Goal: Task Accomplishment & Management: Use online tool/utility

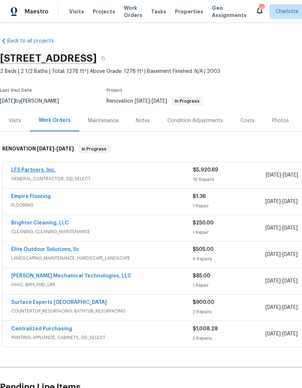
click at [21, 171] on link "LFS Partners, Inc." at bounding box center [33, 170] width 45 height 5
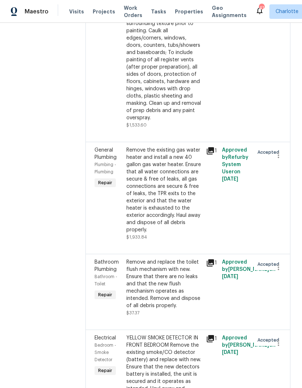
scroll to position [299, 0]
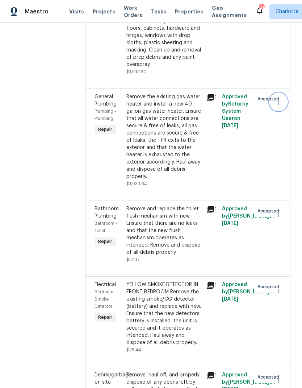
click at [277, 98] on icon "button" at bounding box center [279, 102] width 9 height 9
click at [285, 89] on li "Cancel" at bounding box center [282, 88] width 28 height 12
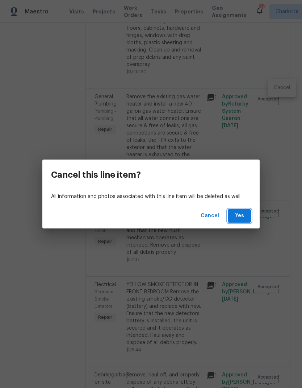
click at [245, 217] on span "Yes" at bounding box center [240, 215] width 12 height 9
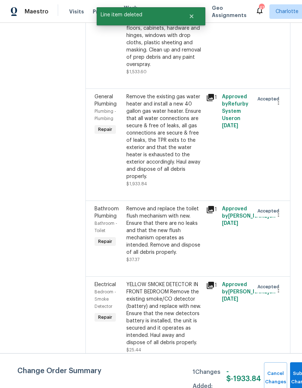
scroll to position [0, 0]
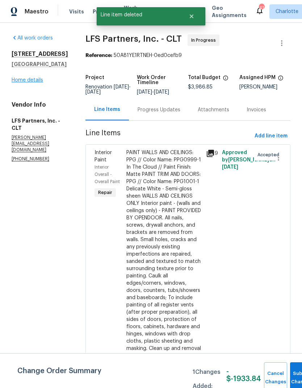
click at [38, 83] on link "Home details" at bounding box center [28, 80] width 32 height 5
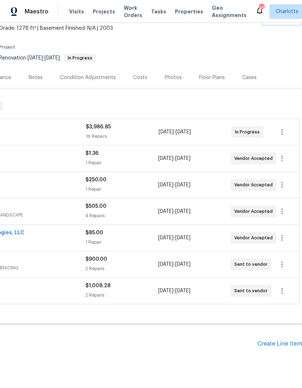
scroll to position [43, 107]
click at [285, 346] on div "Create Line Item" at bounding box center [280, 344] width 45 height 7
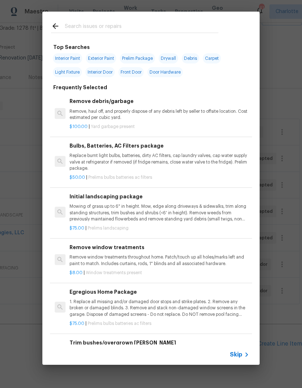
click at [141, 26] on input "text" at bounding box center [142, 27] width 154 height 11
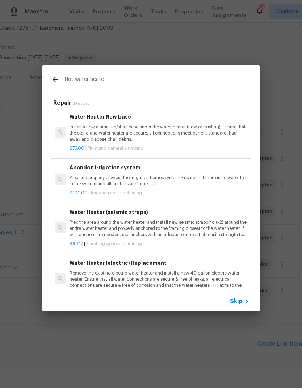
type input "Hot water heater"
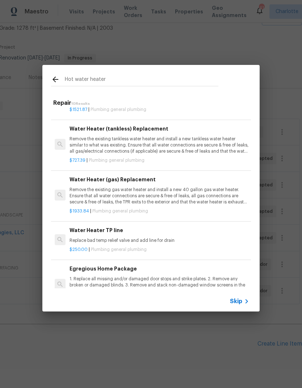
scroll to position [140, 0]
click at [221, 195] on p "Remove the existing gas water heater and install a new 40 gallon gas water heat…" at bounding box center [160, 196] width 180 height 18
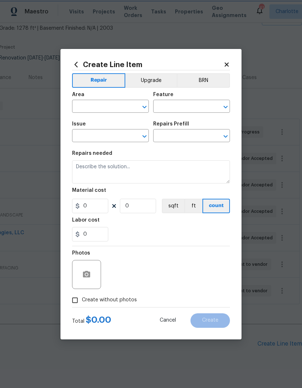
type input "Plumbing"
type input "General Plumbing"
type input "Water Heater (gas) Replacement $1,933.84"
type textarea "Remove the existing gas water heater and install a new 40 gallon gas water heat…"
type input "1933.84"
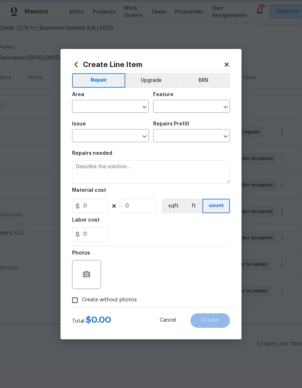
type input "1"
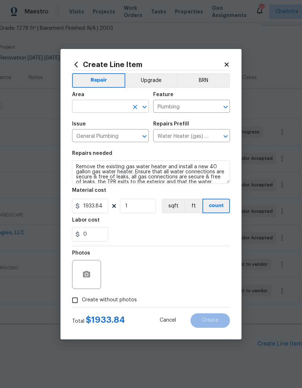
click at [126, 104] on input "text" at bounding box center [100, 107] width 57 height 11
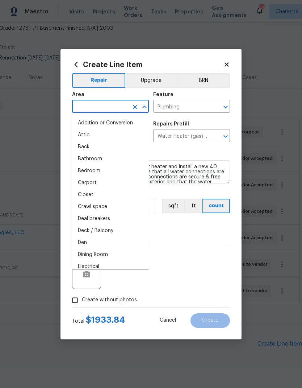
click at [125, 104] on input "text" at bounding box center [100, 107] width 57 height 11
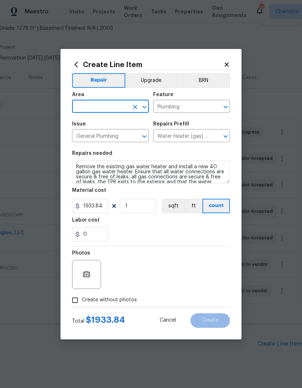
click at [144, 107] on icon "Open" at bounding box center [144, 107] width 9 height 9
click at [108, 124] on li "Plumbing" at bounding box center [110, 123] width 77 height 12
type input "Plumbing"
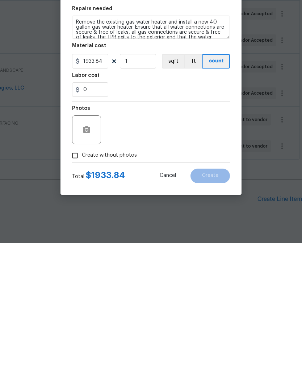
click at [81, 293] on input "Create without photos" at bounding box center [75, 300] width 14 height 14
checkbox input "true"
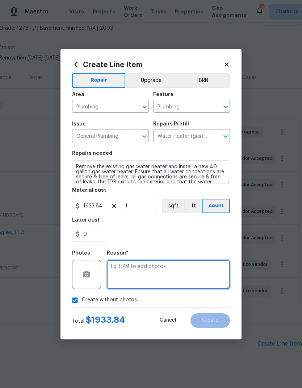
click at [164, 272] on textarea at bounding box center [168, 274] width 123 height 29
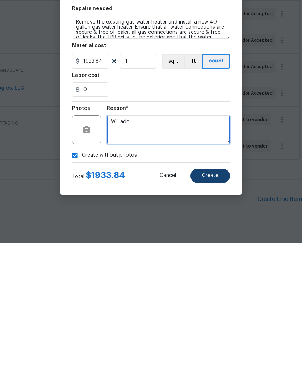
type textarea "Will add"
click at [215, 318] on span "Create" at bounding box center [210, 320] width 16 height 5
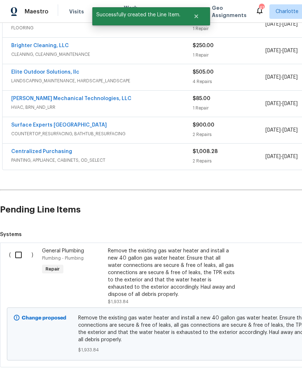
scroll to position [177, 0]
click at [18, 248] on input "checkbox" at bounding box center [21, 255] width 21 height 15
checkbox input "true"
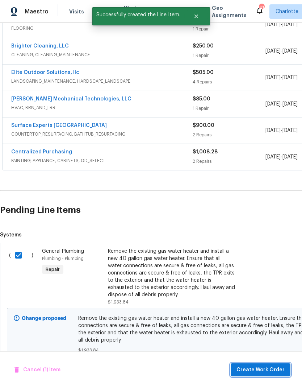
click at [269, 370] on span "Create Work Order" at bounding box center [261, 370] width 48 height 9
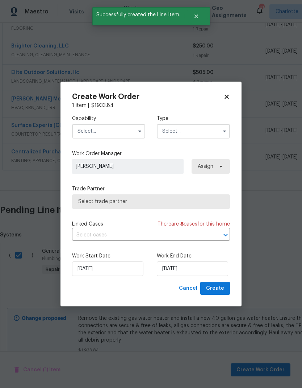
click at [120, 128] on input "text" at bounding box center [108, 131] width 73 height 15
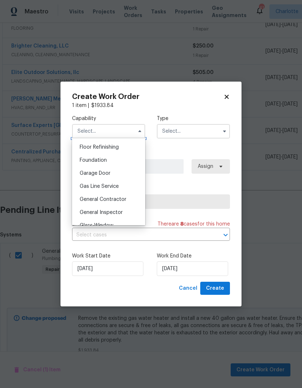
scroll to position [312, 0]
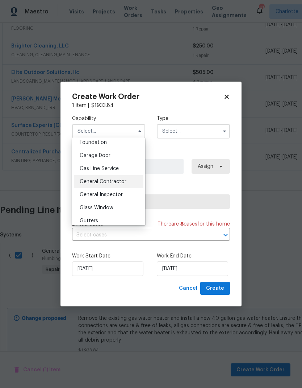
click at [130, 181] on div "General Contractor" at bounding box center [109, 181] width 70 height 13
type input "General Contractor"
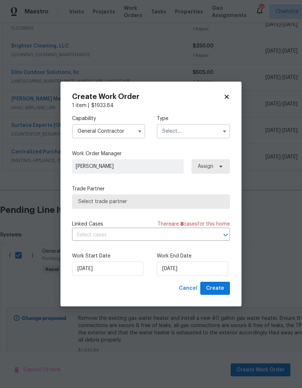
click at [197, 129] on input "text" at bounding box center [193, 131] width 73 height 15
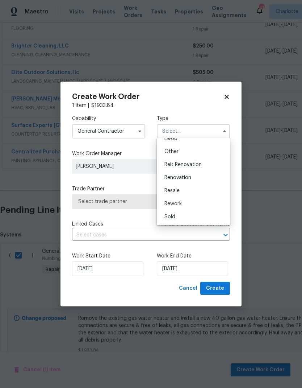
scroll to position [86, 0]
click at [205, 179] on div "Renovation" at bounding box center [194, 177] width 70 height 13
type input "Renovation"
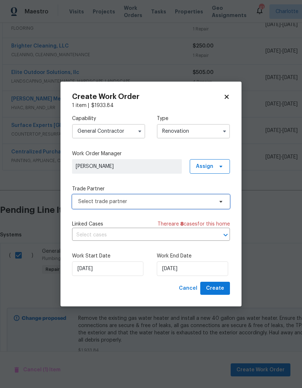
click at [205, 206] on span "Select trade partner" at bounding box center [151, 201] width 158 height 15
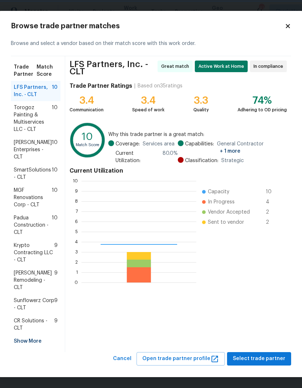
scroll to position [102, 115]
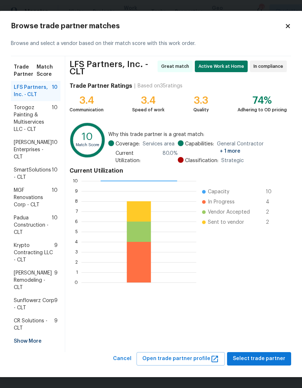
click at [20, 341] on div "Show More" at bounding box center [36, 341] width 50 height 13
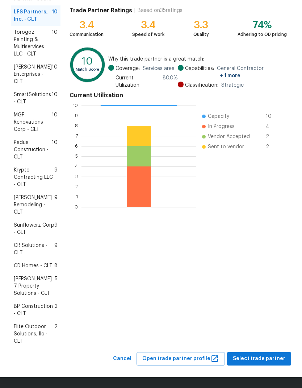
scroll to position [75, 0]
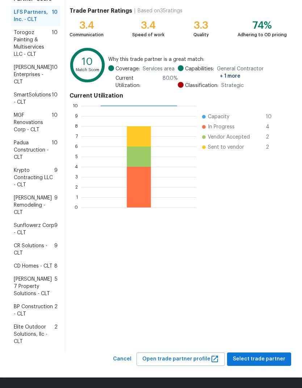
click at [44, 309] on span "BP Construction - CLT" at bounding box center [34, 310] width 41 height 15
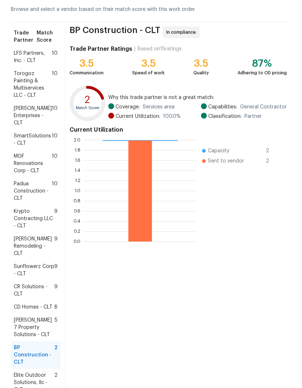
scroll to position [56, 0]
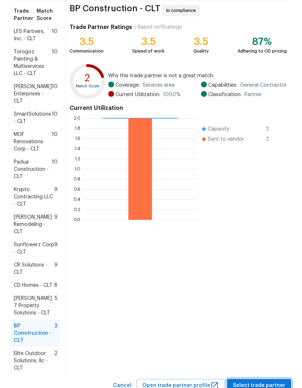
click at [276, 379] on button "Select trade partner" at bounding box center [259, 385] width 64 height 13
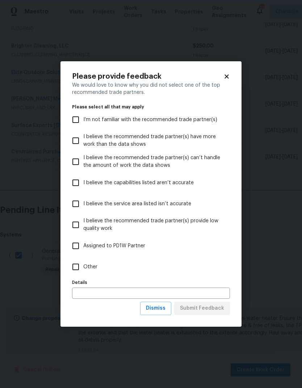
scroll to position [0, 0]
click at [160, 304] on button "Dismiss" at bounding box center [155, 308] width 31 height 13
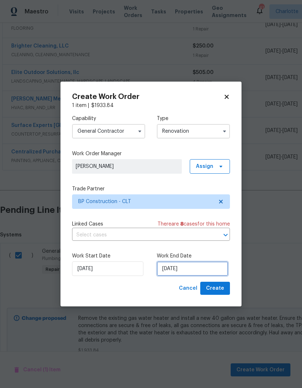
click at [205, 268] on input "[DATE]" at bounding box center [192, 269] width 71 height 15
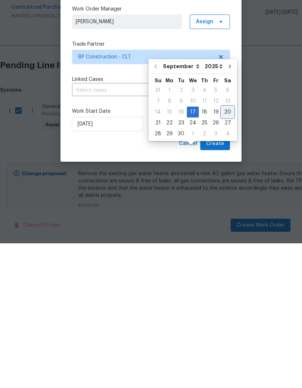
click at [225, 252] on div "20" at bounding box center [228, 257] width 12 height 10
type input "[DATE]"
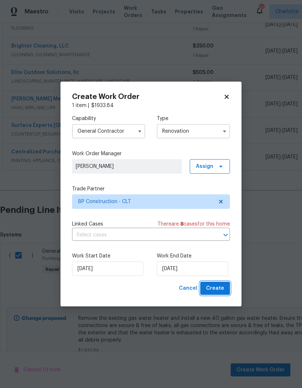
click at [218, 287] on span "Create" at bounding box center [215, 288] width 18 height 9
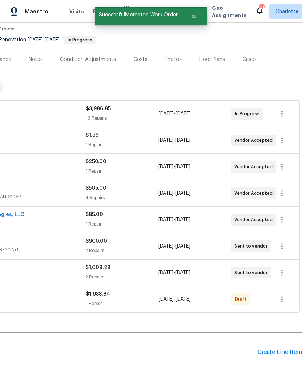
scroll to position [61, 107]
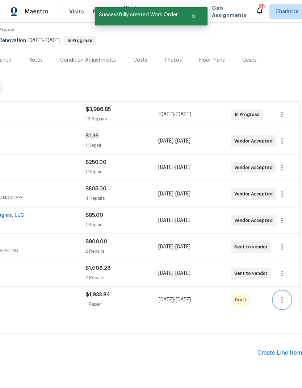
click at [286, 296] on icon "button" at bounding box center [282, 300] width 9 height 9
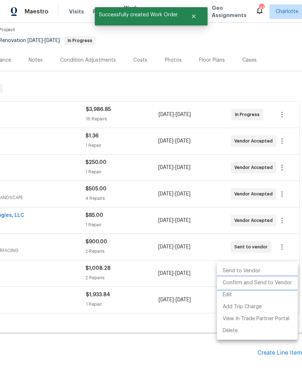
click at [288, 282] on li "Confirm and Send to Vendor" at bounding box center [257, 283] width 81 height 12
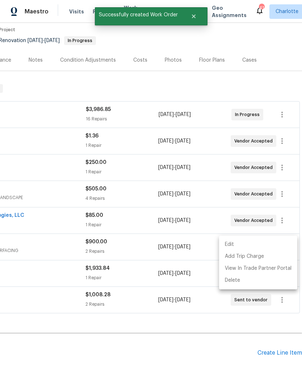
click at [251, 362] on div at bounding box center [151, 194] width 302 height 388
